Goal: Information Seeking & Learning: Learn about a topic

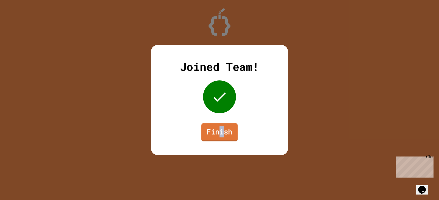
click at [221, 136] on link "Finish" at bounding box center [219, 132] width 36 height 18
click at [226, 125] on link "Finish" at bounding box center [219, 133] width 38 height 18
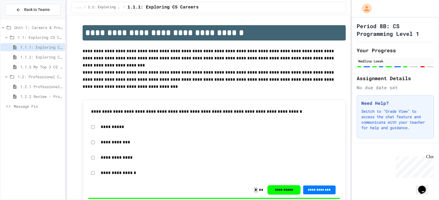
click at [38, 85] on span "1.2.1 Professional Communication" at bounding box center [41, 87] width 43 height 6
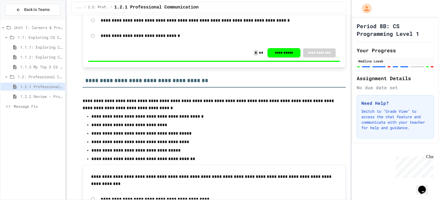
scroll to position [1673, 0]
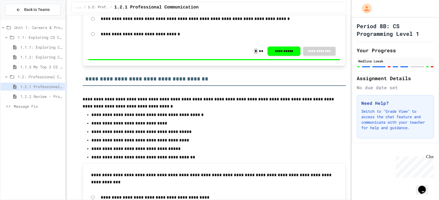
click at [41, 94] on span "1.2.2 Review - Professional Communication" at bounding box center [41, 97] width 43 height 6
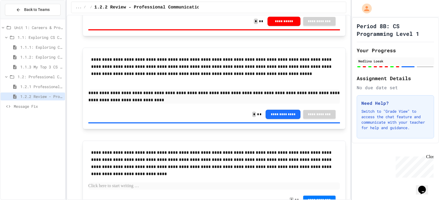
scroll to position [1042, 0]
